Goal: Transaction & Acquisition: Purchase product/service

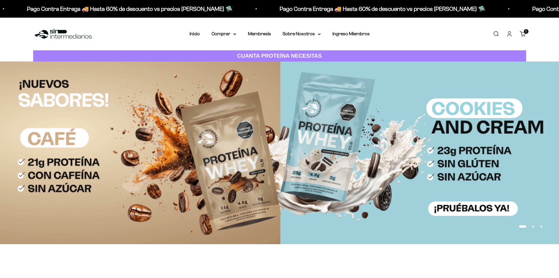
scroll to position [23, 0]
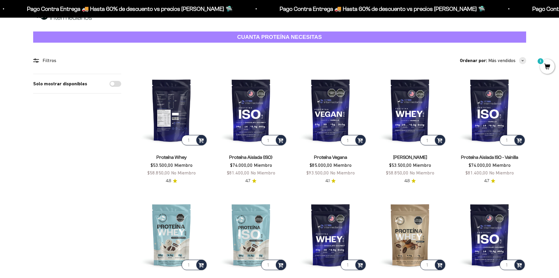
scroll to position [29, 0]
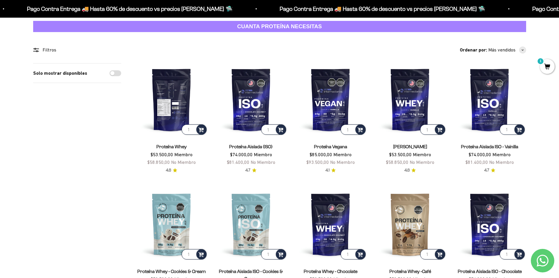
click at [167, 117] on img at bounding box center [171, 99] width 73 height 73
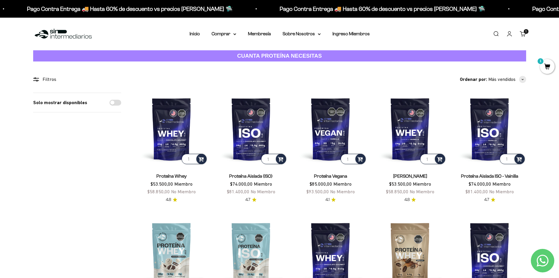
click at [542, 262] on icon "Contact us on WhatsApp" at bounding box center [543, 260] width 12 height 12
